Goal: Information Seeking & Learning: Find specific fact

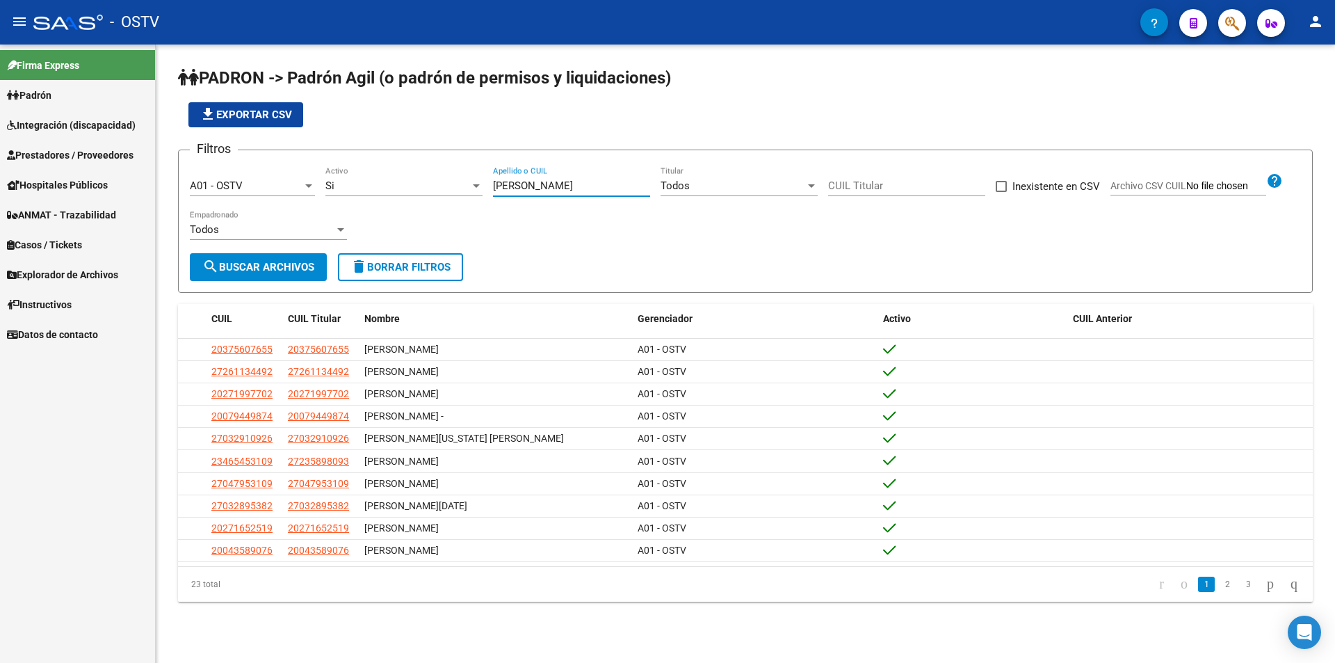
drag, startPoint x: 0, startPoint y: 0, endPoint x: 428, endPoint y: 181, distance: 465.1
click at [428, 181] on div "Filtros A01 - OSTV Seleccionar Gerenciador Si Activo [PERSON_NAME] Apellido o C…" at bounding box center [745, 207] width 1111 height 92
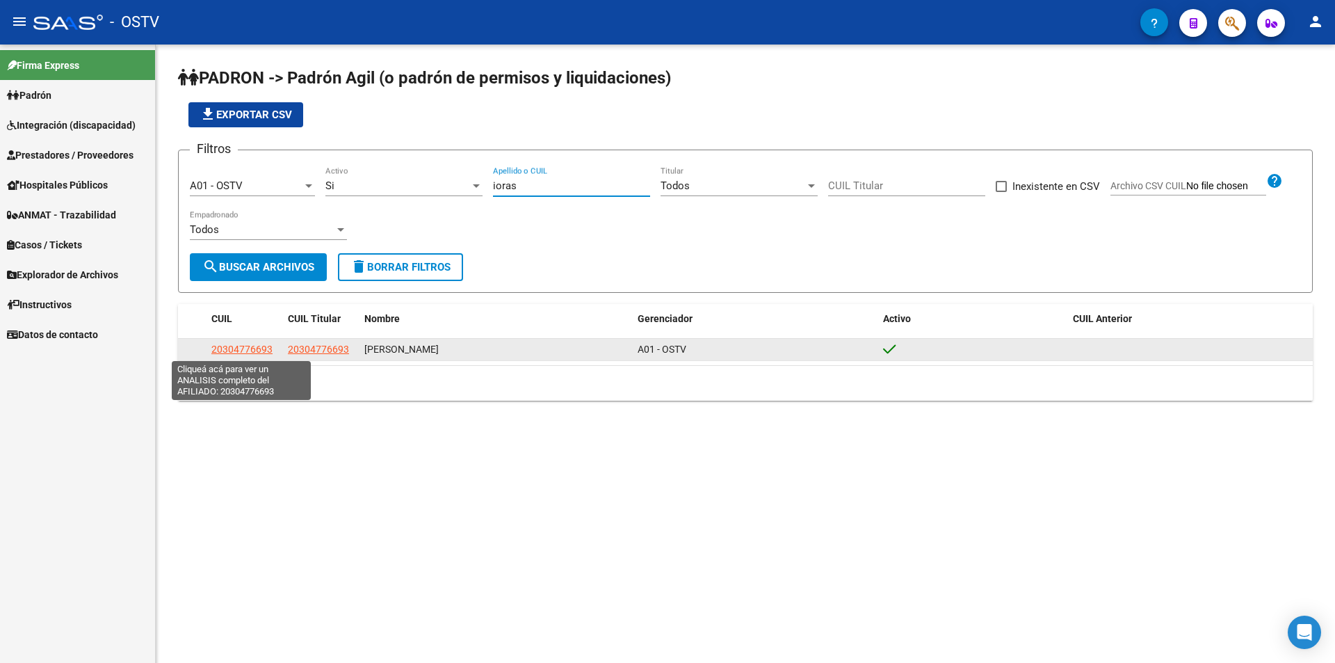
type input "ioras"
click at [220, 347] on span "20304776693" at bounding box center [241, 348] width 61 height 11
type textarea "20304776693"
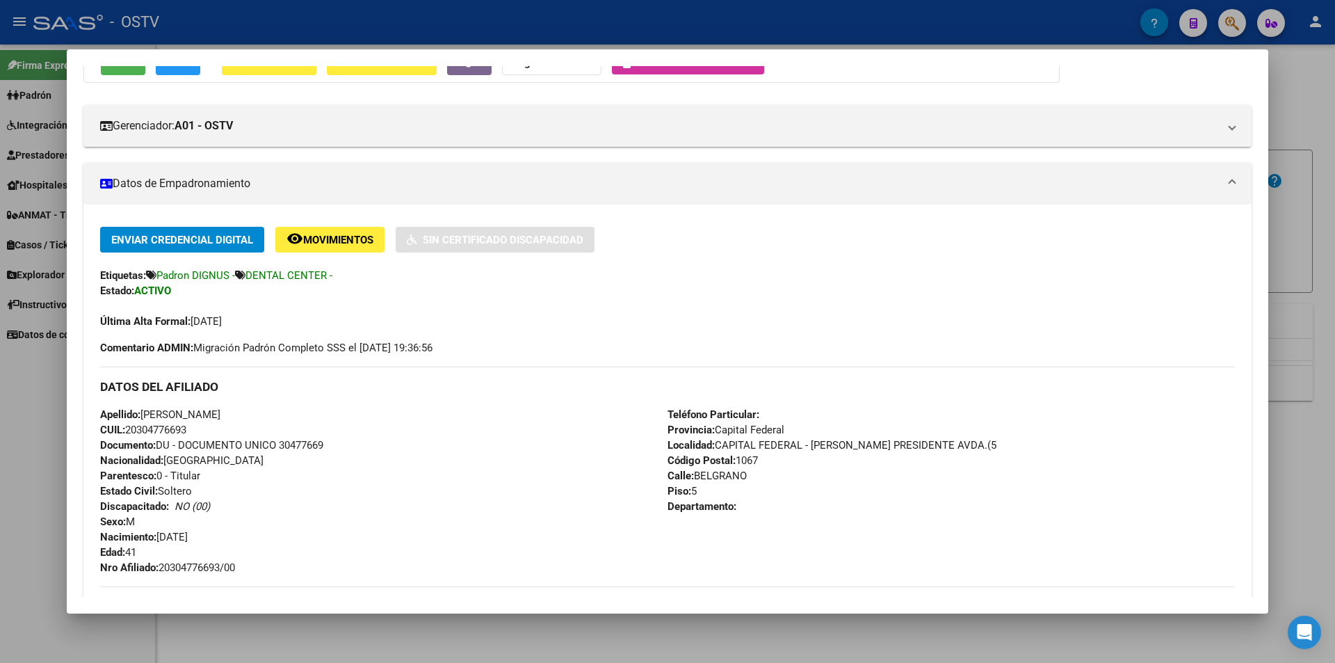
scroll to position [215, 0]
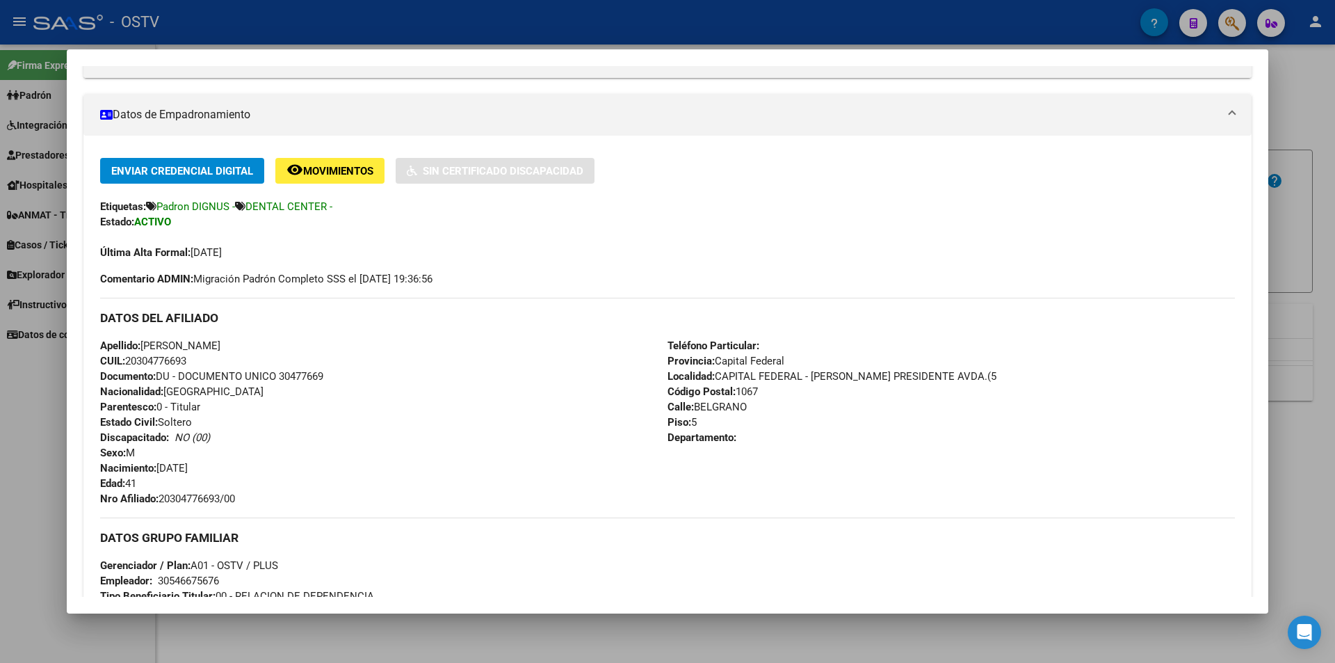
click at [312, 377] on span "Documento: DU - DOCUMENTO UNICO 30477669" at bounding box center [211, 376] width 223 height 13
copy span "30477669"
click at [199, 498] on span "Nro Afiliado: 20304776693/00" at bounding box center [167, 498] width 135 height 13
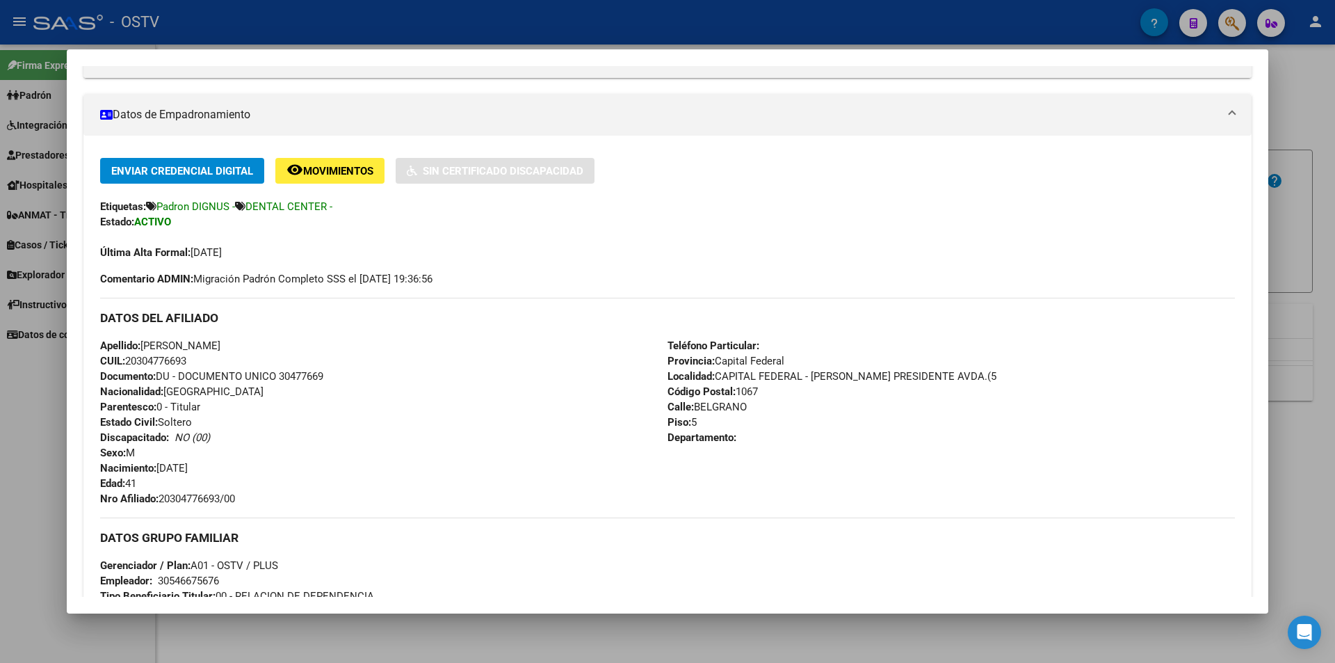
copy span "20304776693"
click at [310, 6] on div at bounding box center [667, 331] width 1335 height 663
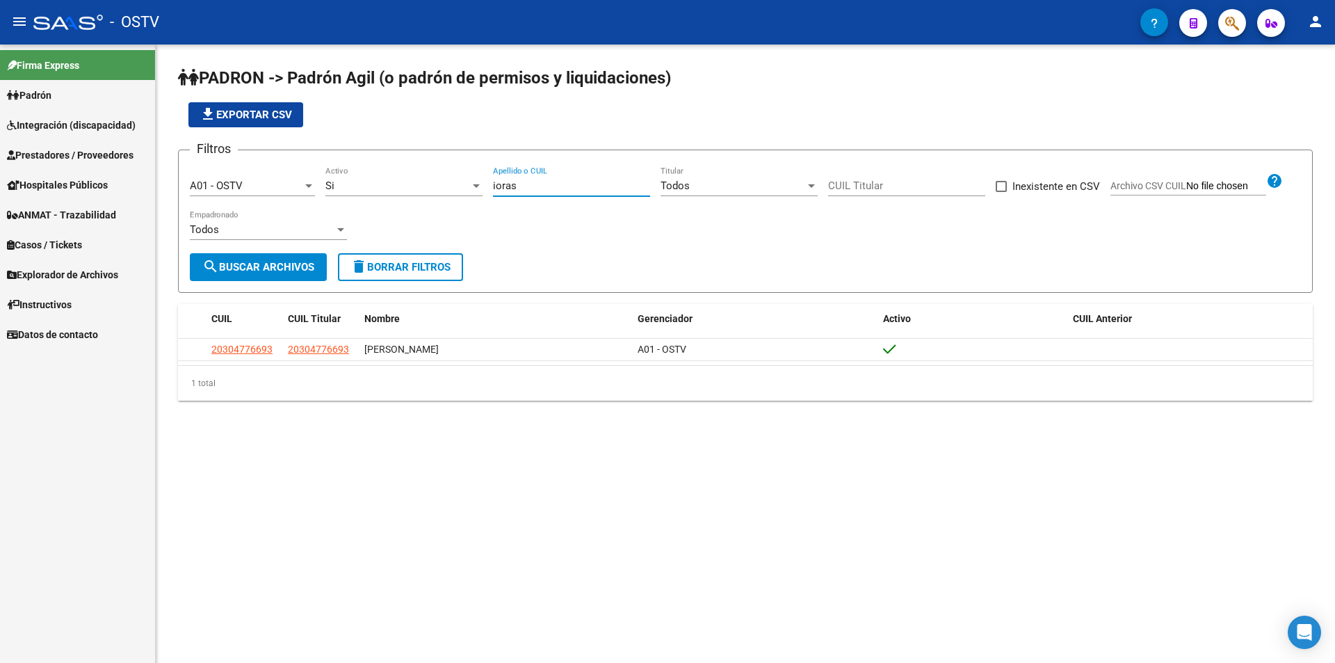
drag, startPoint x: 530, startPoint y: 188, endPoint x: 471, endPoint y: 182, distance: 60.1
click at [471, 182] on div "Filtros A01 - OSTV Seleccionar Gerenciador Si Activo ioras Apellido o CUIL Todo…" at bounding box center [745, 207] width 1111 height 92
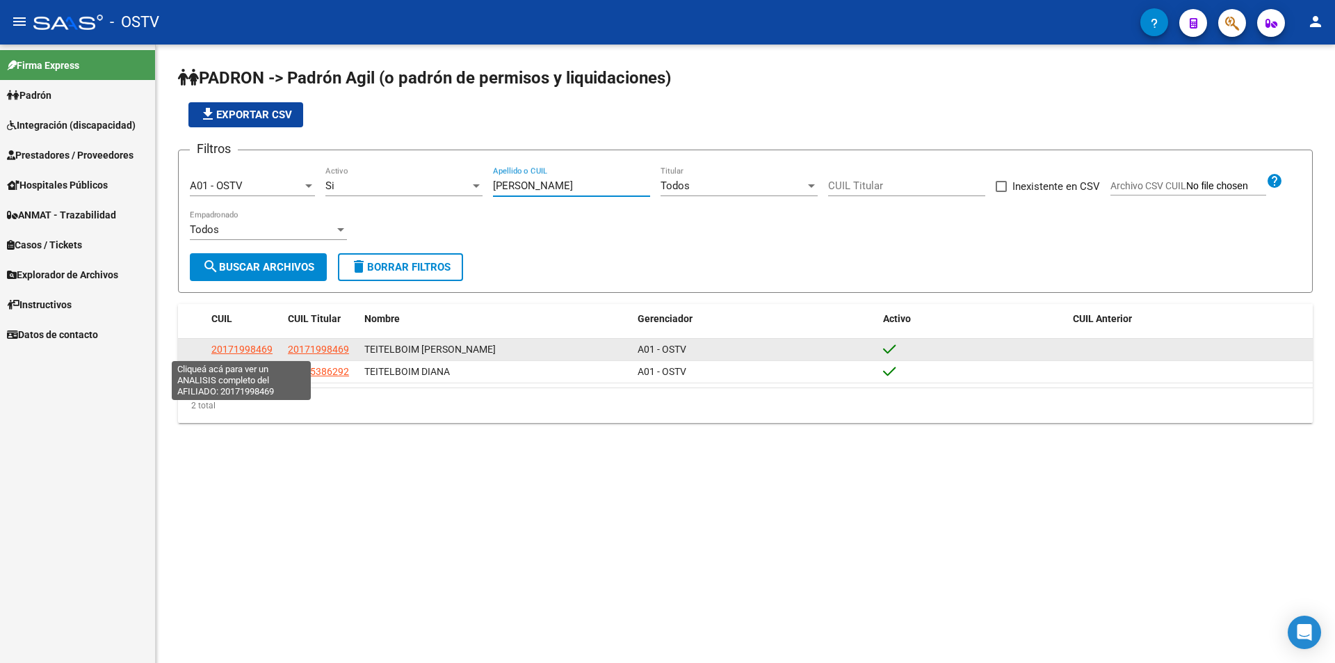
type input "[PERSON_NAME]"
click at [247, 355] on span "20171998469" at bounding box center [241, 348] width 61 height 11
type textarea "20171998469"
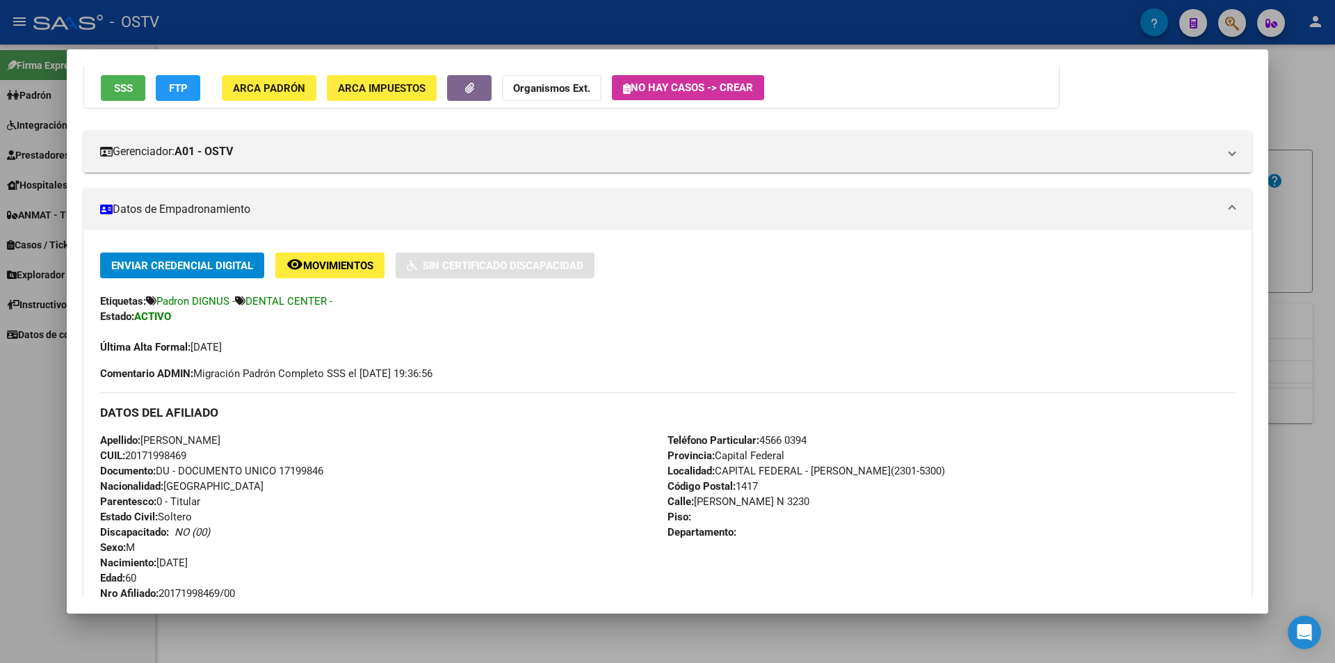
scroll to position [278, 0]
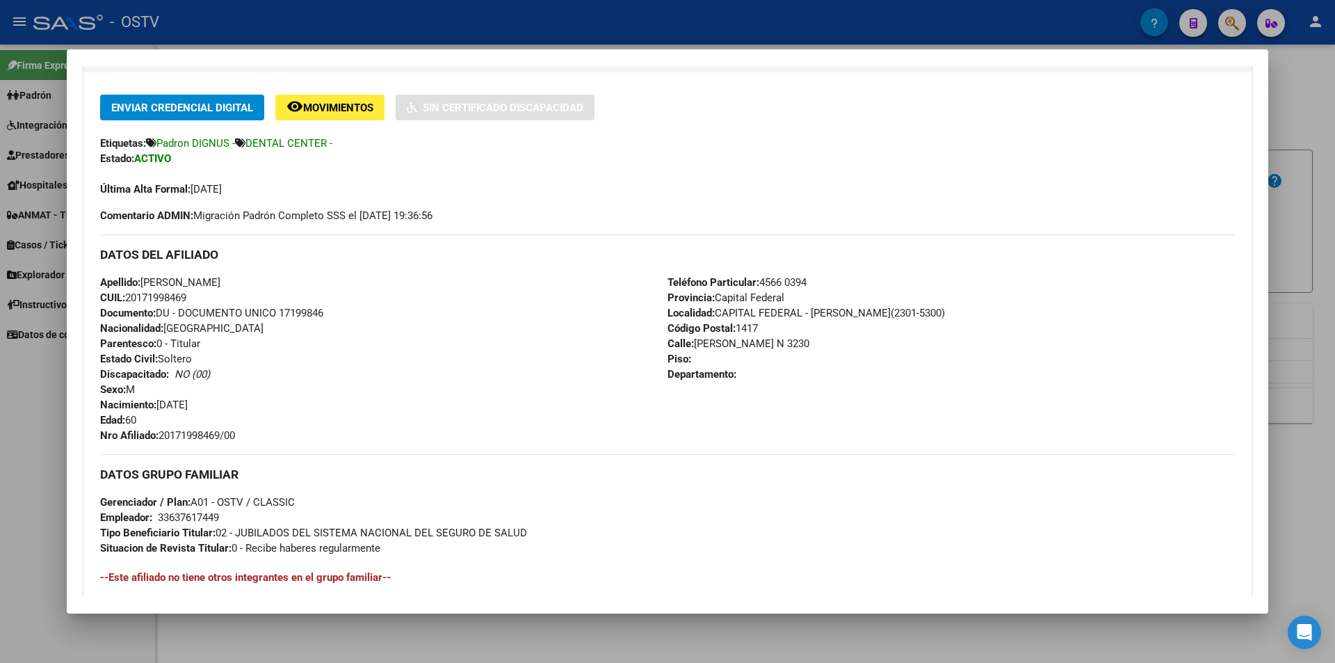
drag, startPoint x: 164, startPoint y: 432, endPoint x: 245, endPoint y: 432, distance: 81.3
click at [245, 432] on div "Apellido: [PERSON_NAME] CUIL: 20171998469 Documento: DU - DOCUMENTO UNICO 17199…" at bounding box center [383, 359] width 567 height 168
copy span "20171998469/00"
